Goal: Information Seeking & Learning: Find specific fact

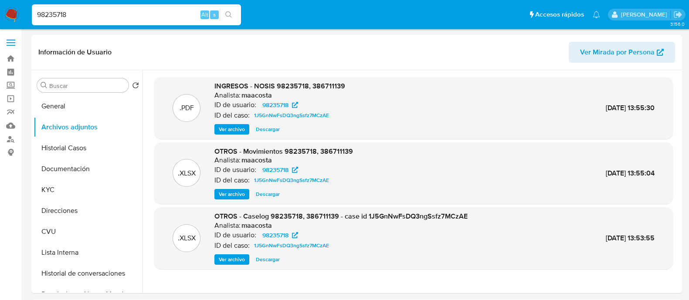
select select "10"
click at [126, 17] on input "98235718" at bounding box center [136, 14] width 209 height 11
paste input "dwOovR21xQfo3KE23krGm7qw"
type input "dwOovR21xQfo3KE23krGm7qw"
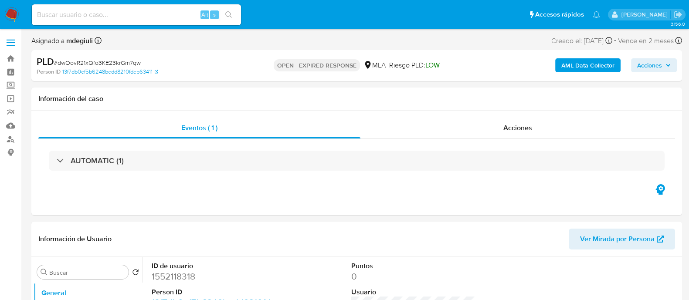
select select "10"
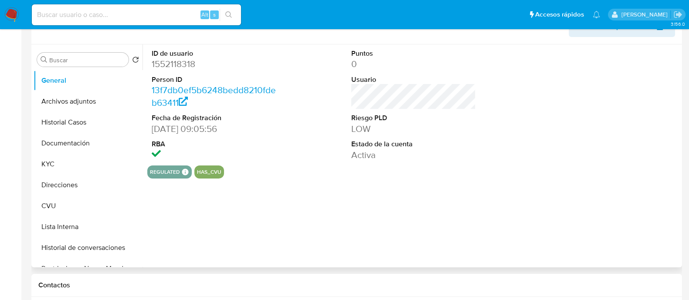
scroll to position [218, 0]
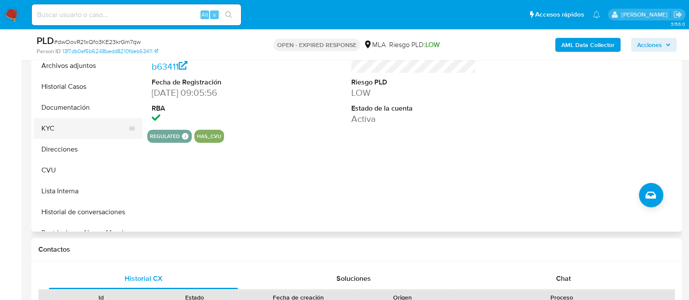
click at [59, 127] on button "KYC" at bounding box center [85, 128] width 102 height 21
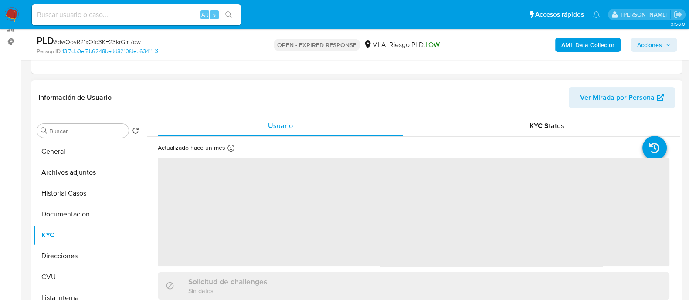
scroll to position [109, 0]
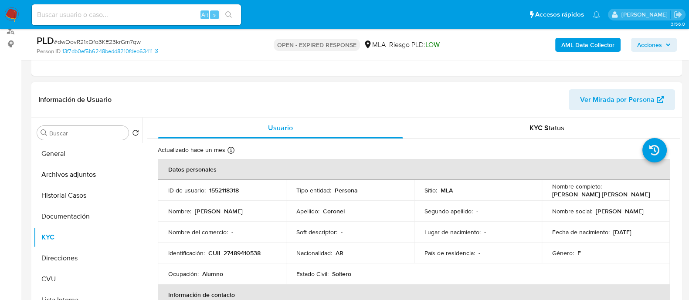
click at [253, 254] on p "CUIL 27489410538" at bounding box center [234, 253] width 52 height 8
copy p "27489410538"
click at [74, 158] on button "General" at bounding box center [85, 153] width 102 height 21
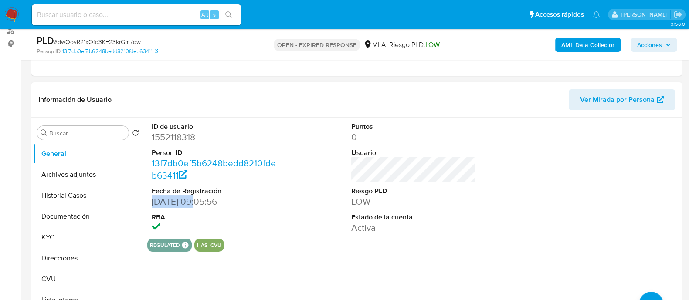
drag, startPoint x: 151, startPoint y: 198, endPoint x: 191, endPoint y: 203, distance: 40.3
click at [191, 203] on div "ID de usuario 1552118318 Person ID 13f7db0ef5b6248bedd8210fdeb63411 Fecha de Re…" at bounding box center [213, 178] width 133 height 121
copy dd "16/11/2023"
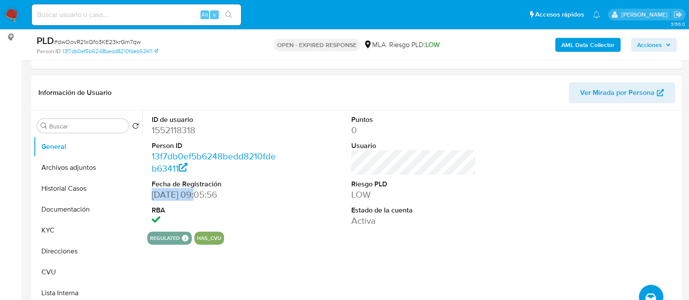
scroll to position [163, 0]
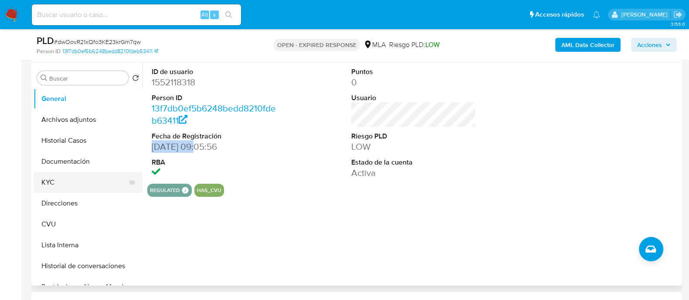
click at [62, 175] on button "KYC" at bounding box center [85, 182] width 102 height 21
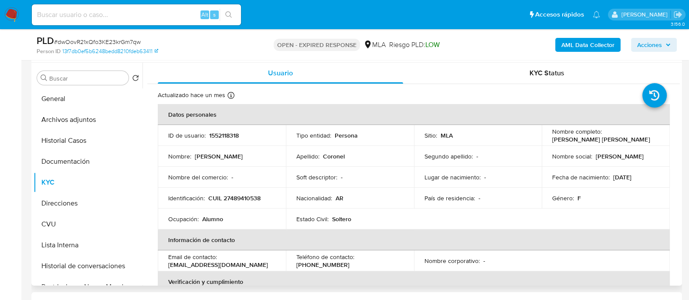
drag, startPoint x: 610, startPoint y: 177, endPoint x: 650, endPoint y: 178, distance: 39.7
click at [650, 178] on div "Fecha de nacimiento : 02/07/2007" at bounding box center [605, 178] width 107 height 8
copy p "02/07/2007"
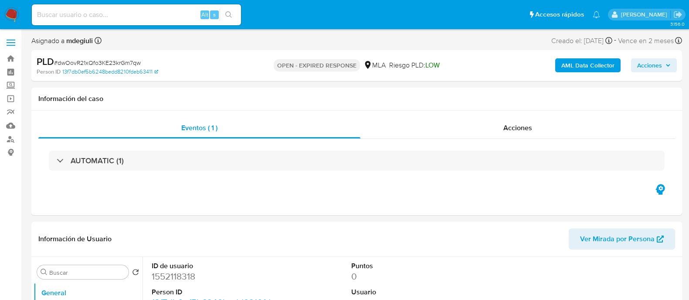
select select "10"
click at [109, 16] on input at bounding box center [136, 14] width 209 height 11
paste input "3C0ieUDFzkUhvHAigbuBQKJT"
type input "3C0ieUDFzkUhvHAigbuBQKJT"
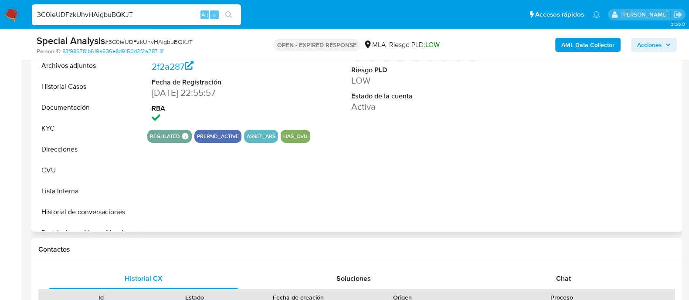
select select "10"
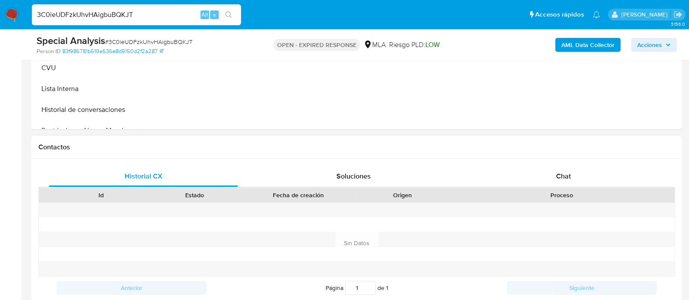
scroll to position [327, 0]
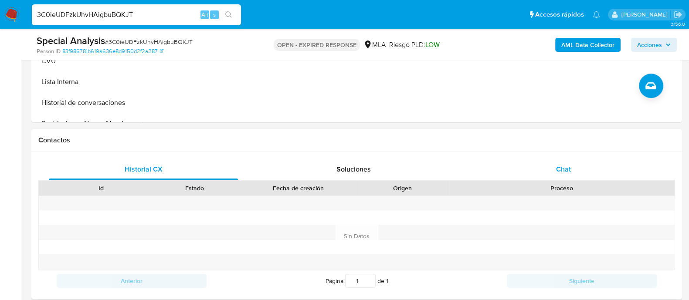
click at [551, 173] on div "Chat" at bounding box center [563, 169] width 189 height 21
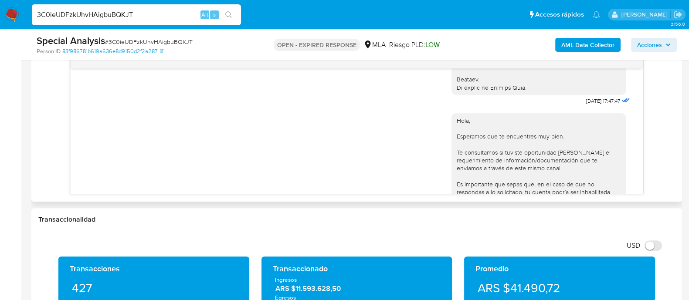
scroll to position [567, 0]
